Goal: Use online tool/utility: Use online tool/utility

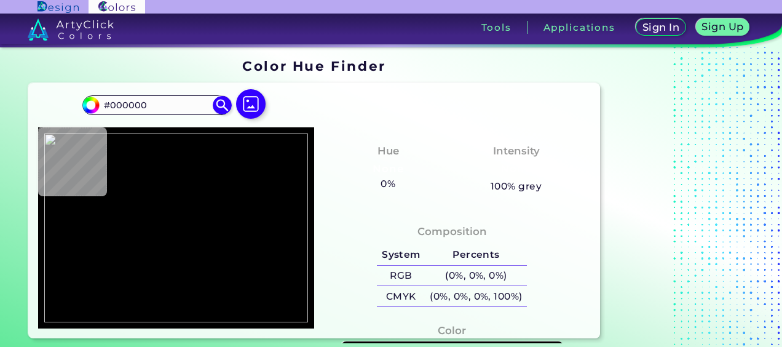
type input "#ffffff"
type input "#FFFFFF"
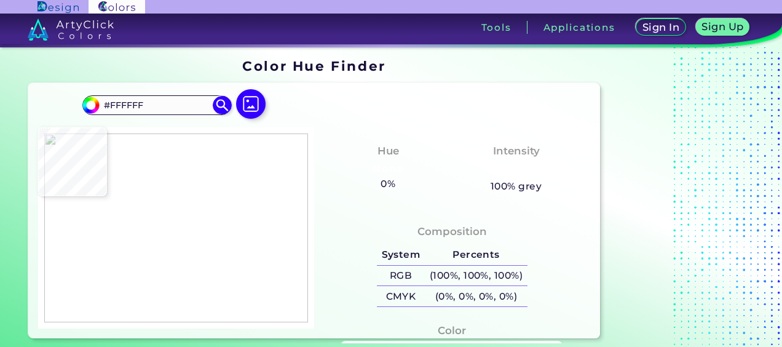
type input "#000000"
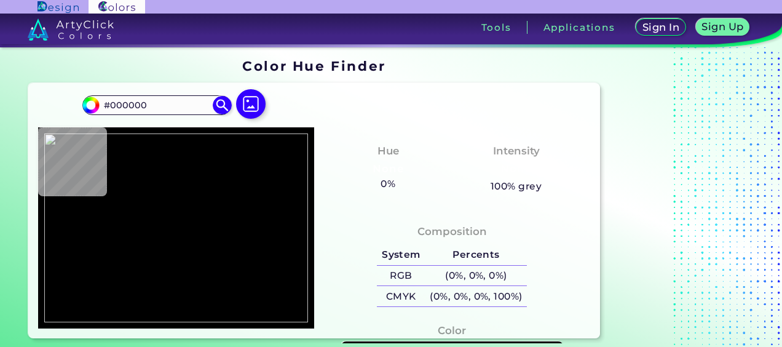
type input "#ffffff"
type input "#FFFFFF"
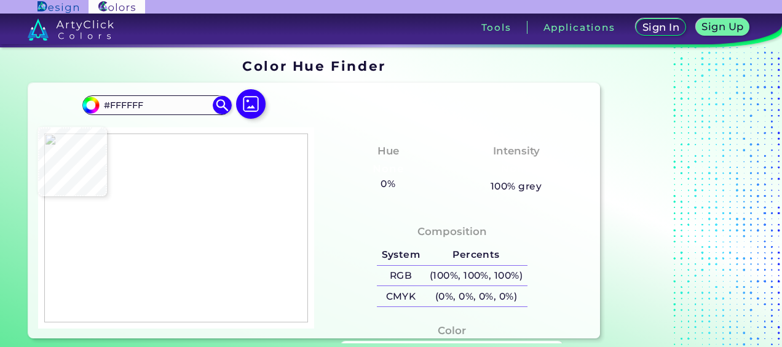
click at [126, 224] on div at bounding box center [176, 227] width 276 height 201
type input "#000000"
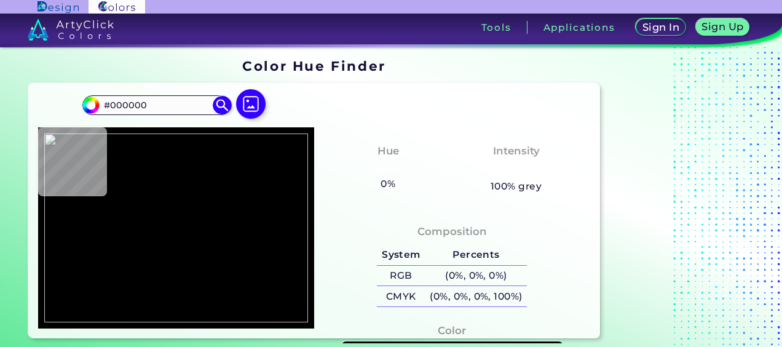
type input "#ffffff"
type input "#FFFFFF"
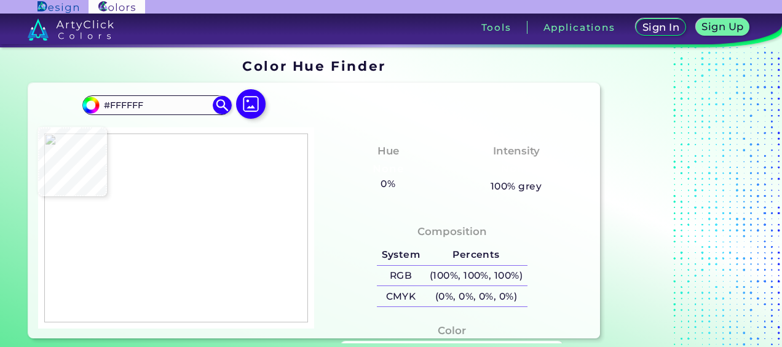
type input "#000000"
type input "#ffffff"
type input "#FFFFFF"
click at [240, 243] on img at bounding box center [176, 227] width 264 height 189
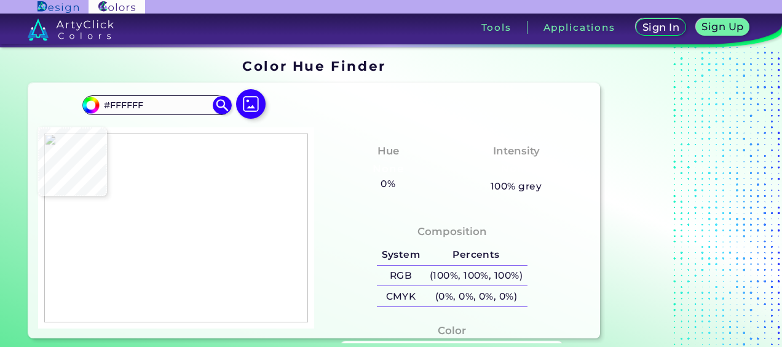
click at [170, 234] on img at bounding box center [176, 227] width 264 height 189
click at [183, 218] on div at bounding box center [176, 227] width 276 height 201
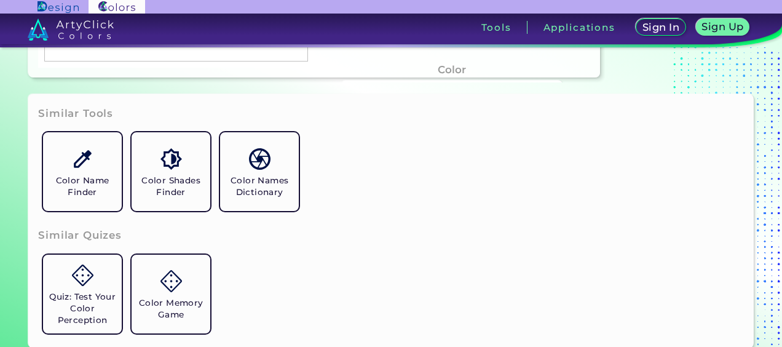
scroll to position [288, 0]
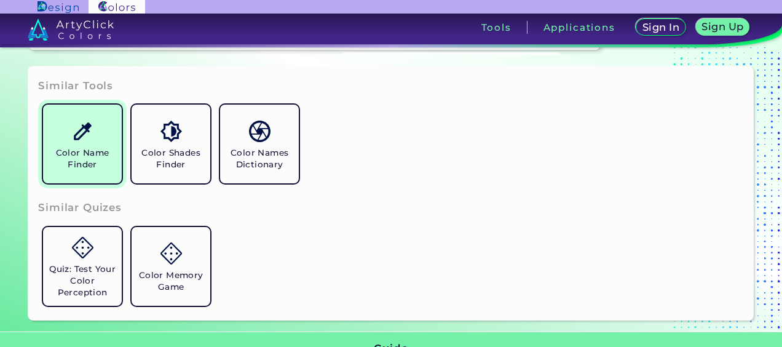
click at [81, 147] on h5 "Color Name Finder" at bounding box center [82, 158] width 69 height 23
